Goal: Find specific page/section: Find specific page/section

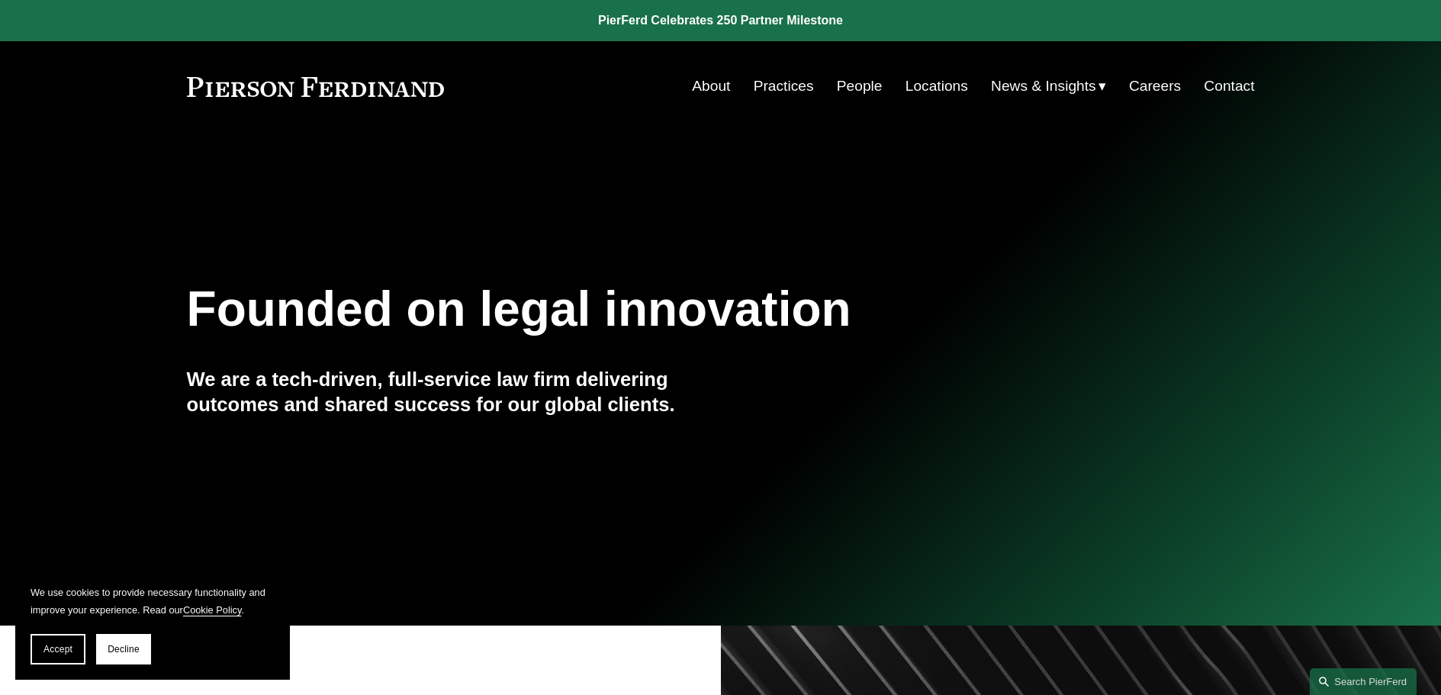
click at [840, 89] on link "People" at bounding box center [860, 86] width 46 height 29
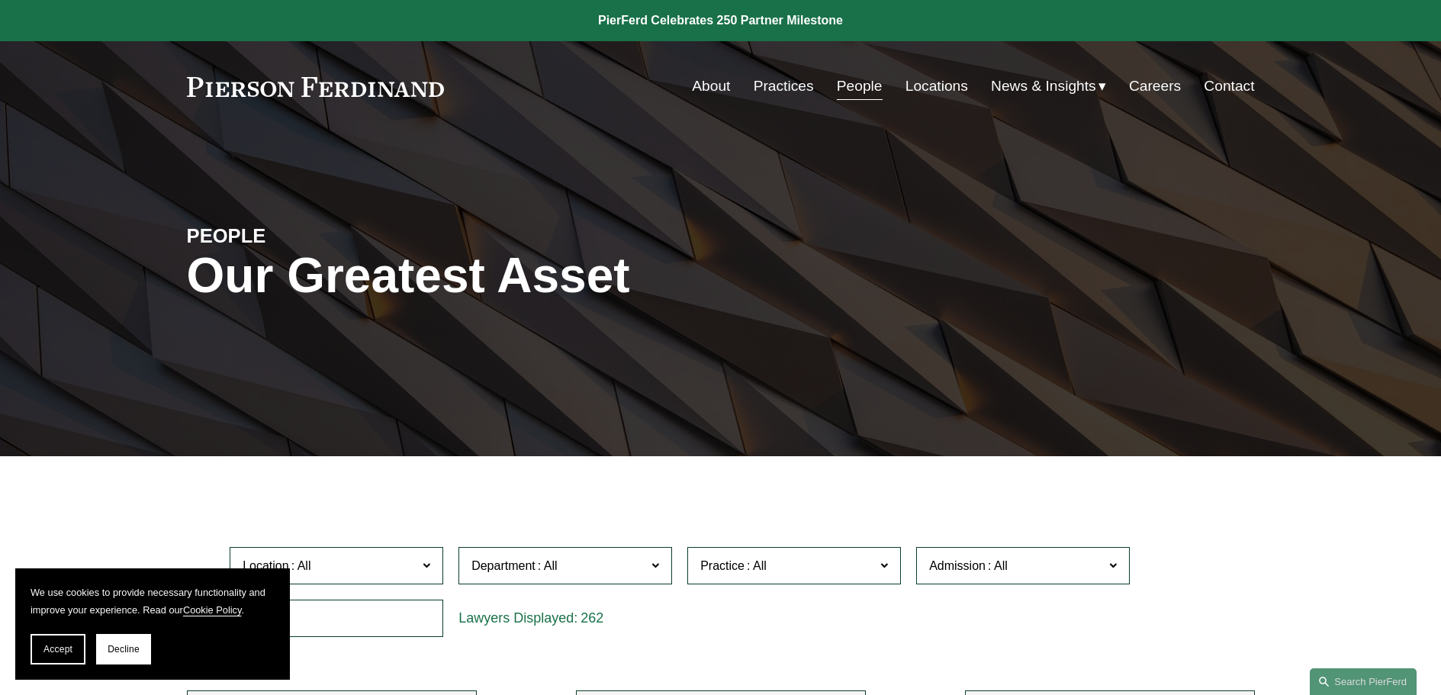
click at [782, 84] on link "Practices" at bounding box center [784, 86] width 60 height 29
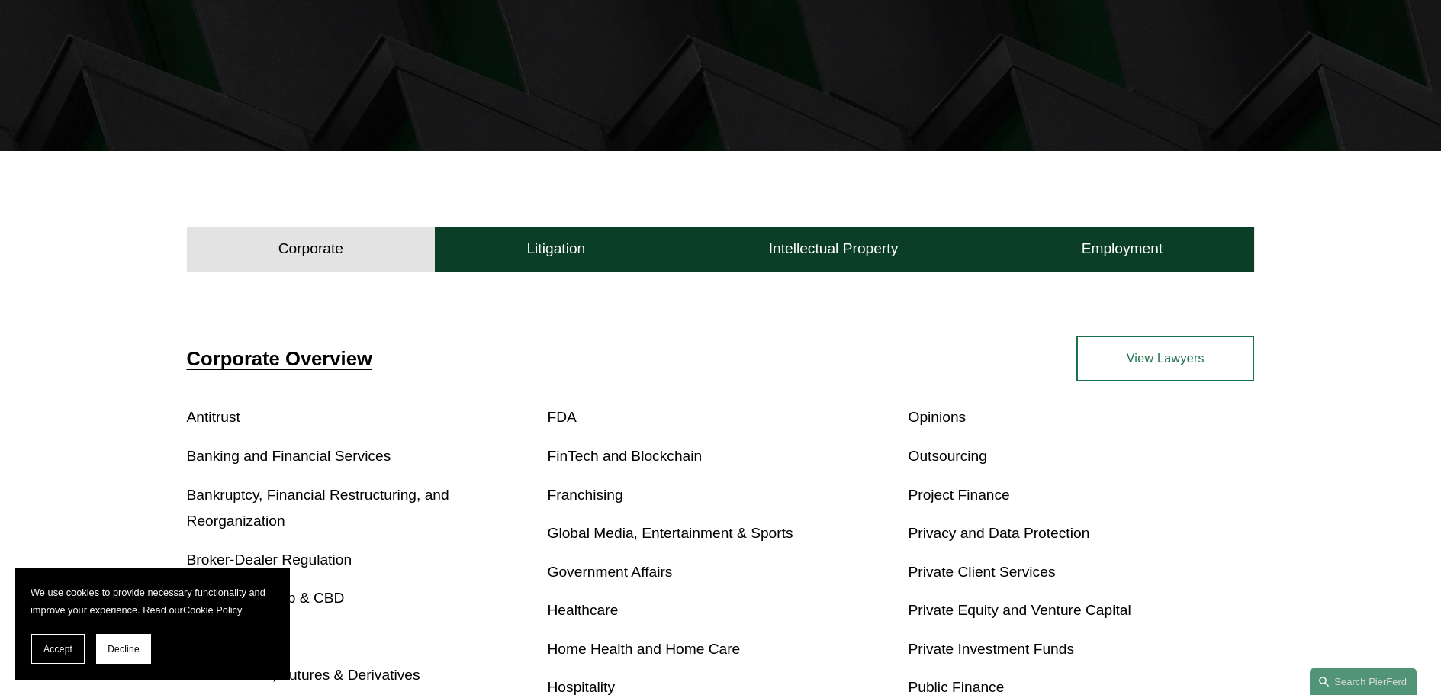
scroll to position [712, 0]
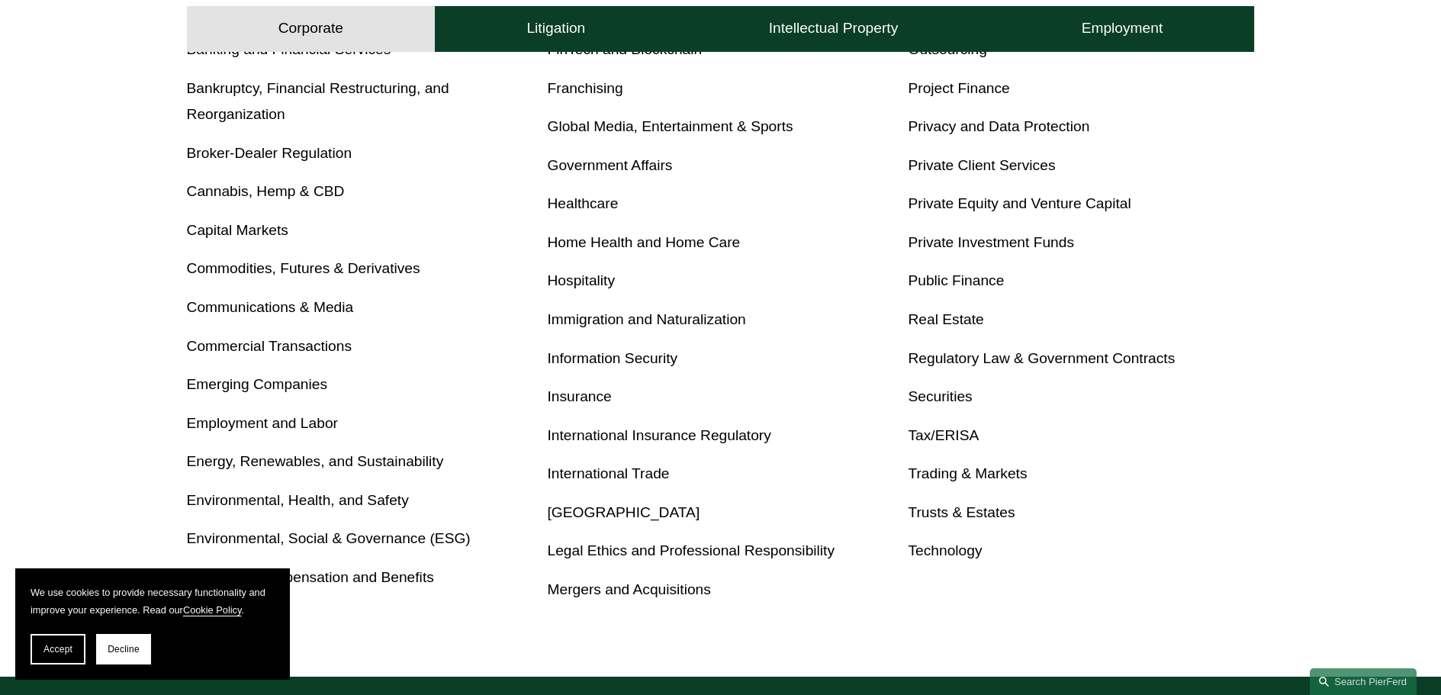
click at [591, 397] on link "Insurance" at bounding box center [580, 396] width 64 height 16
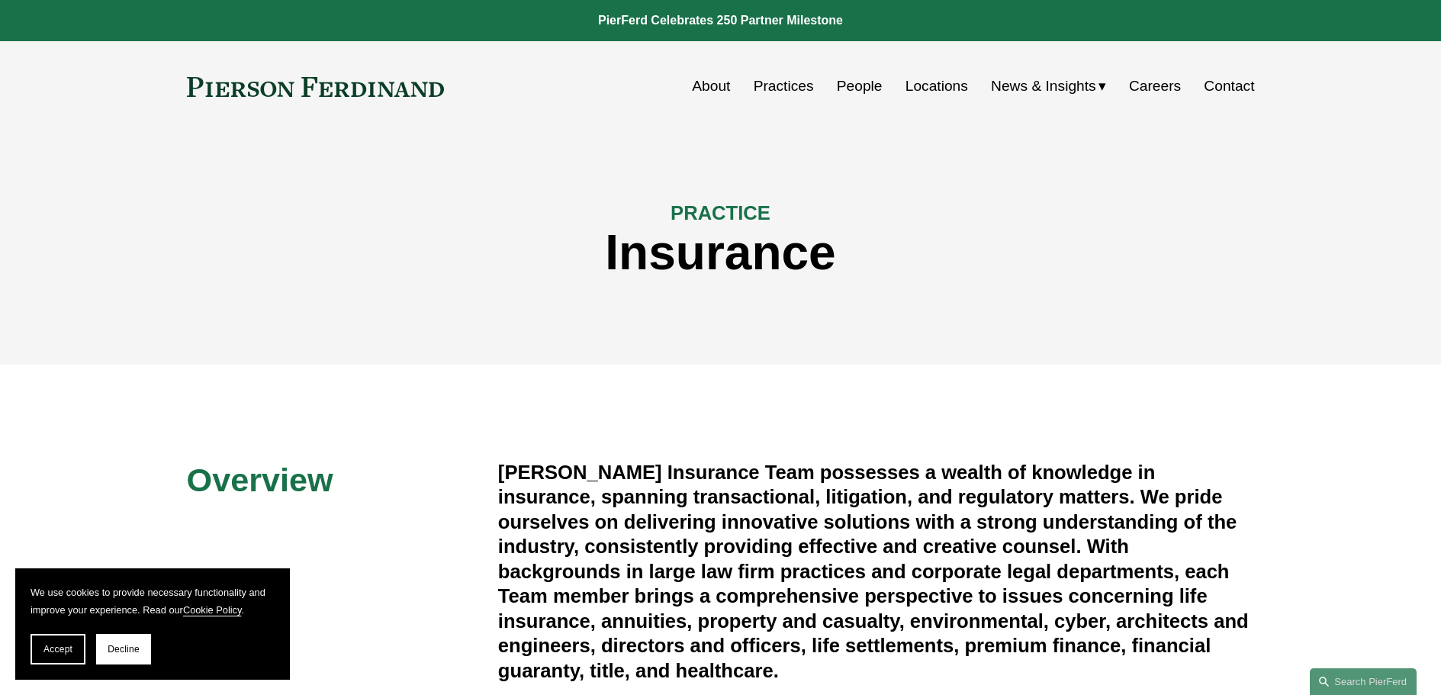
click at [938, 87] on link "Locations" at bounding box center [936, 86] width 63 height 29
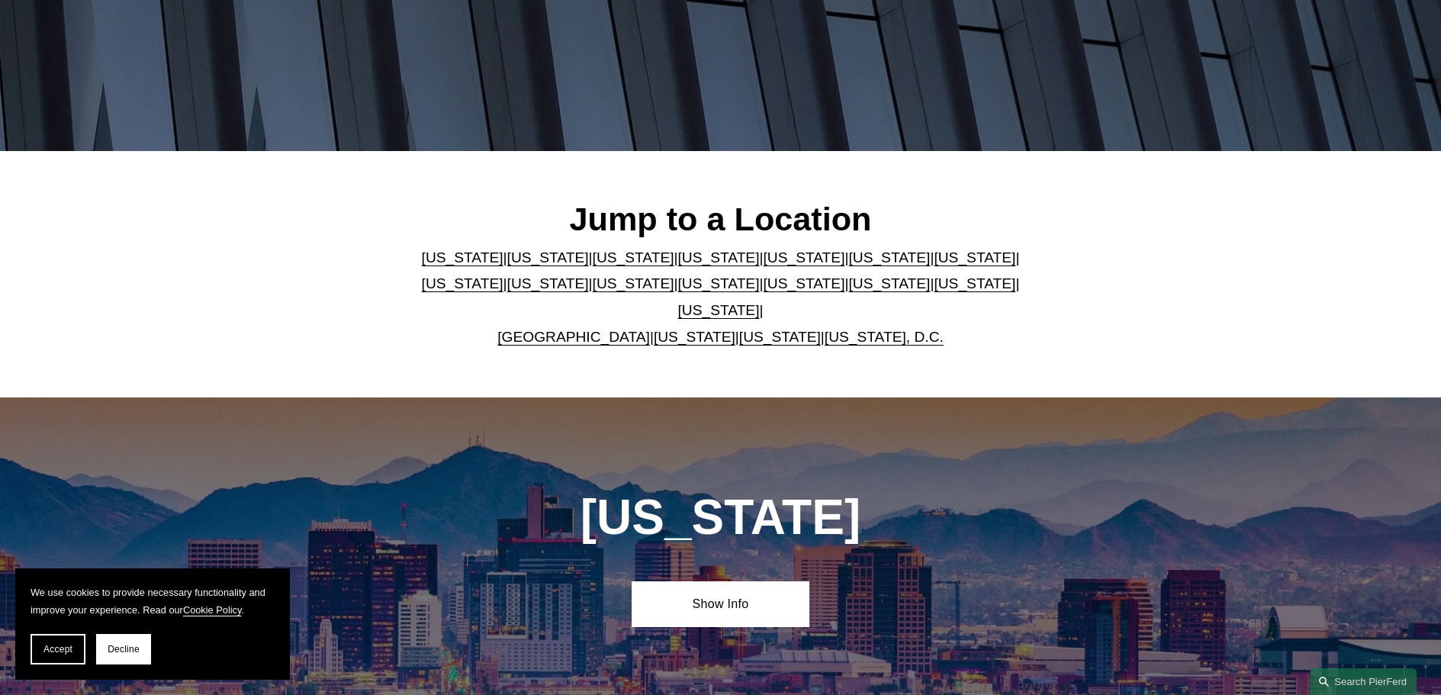
scroll to position [305, 0]
click at [763, 265] on link "Florida" at bounding box center [804, 257] width 82 height 16
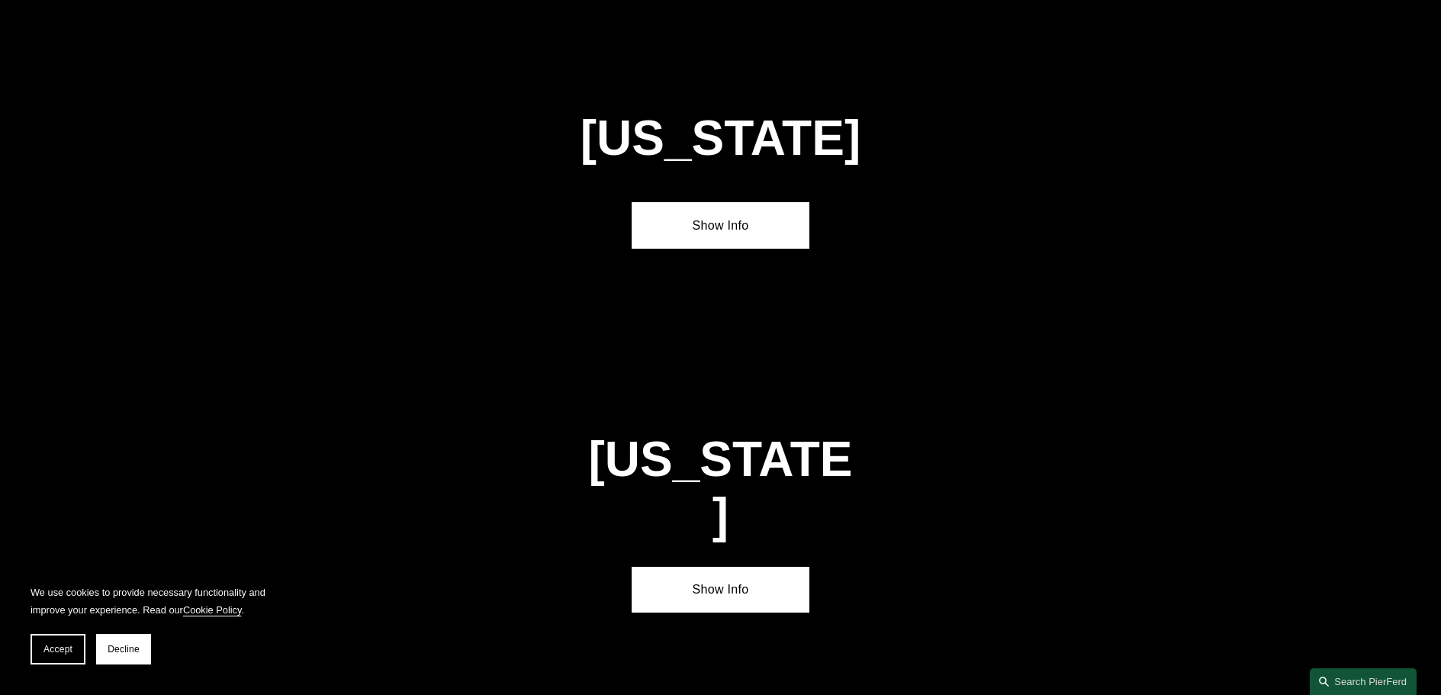
scroll to position [1976, 0]
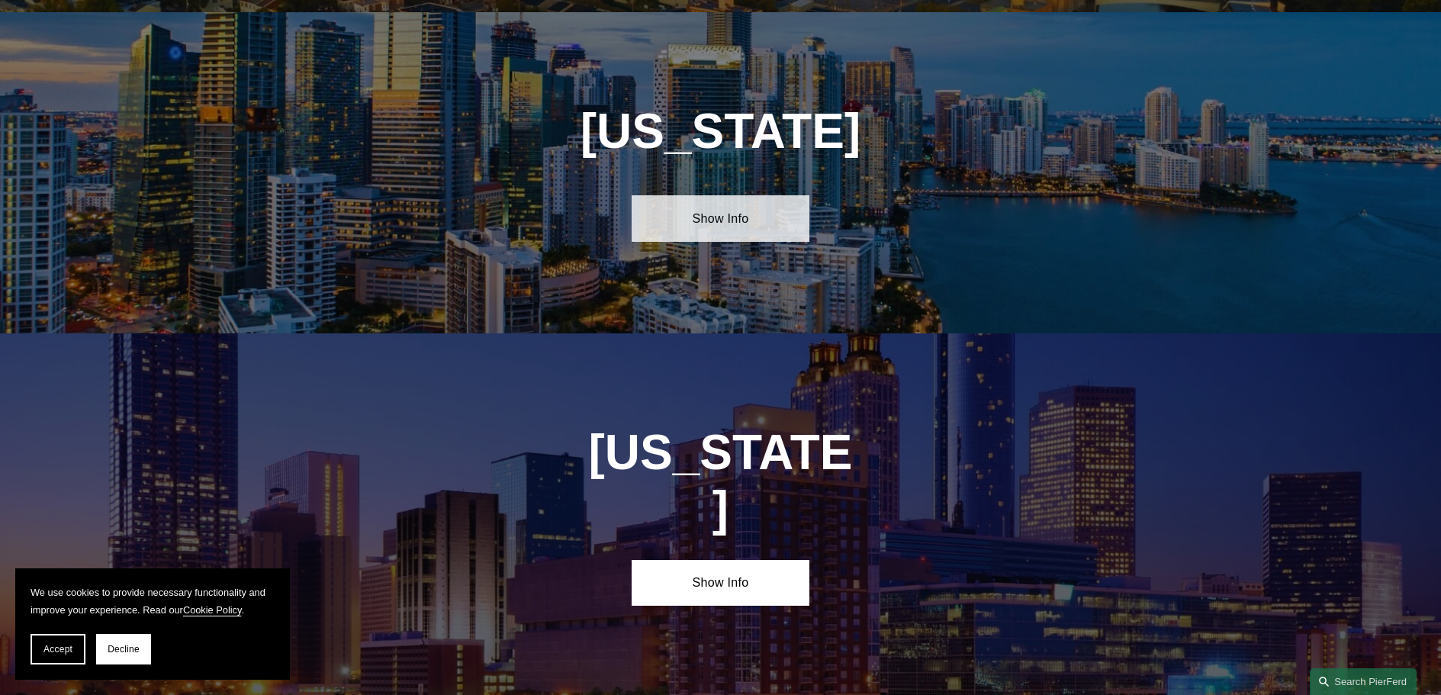
click at [712, 205] on link "Show Info" at bounding box center [721, 218] width 178 height 46
